Goal: Unclear

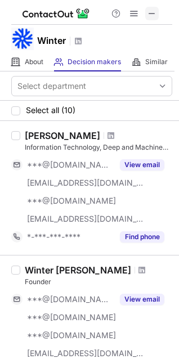
click at [153, 11] on span at bounding box center [152, 13] width 9 height 9
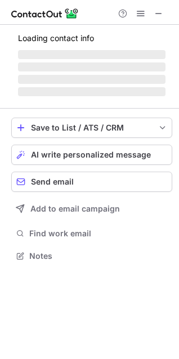
scroll to position [263, 179]
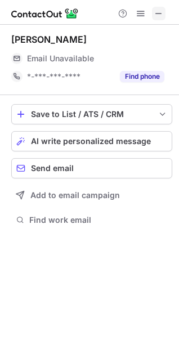
click at [158, 10] on span at bounding box center [158, 13] width 9 height 9
